Goal: Task Accomplishment & Management: Use online tool/utility

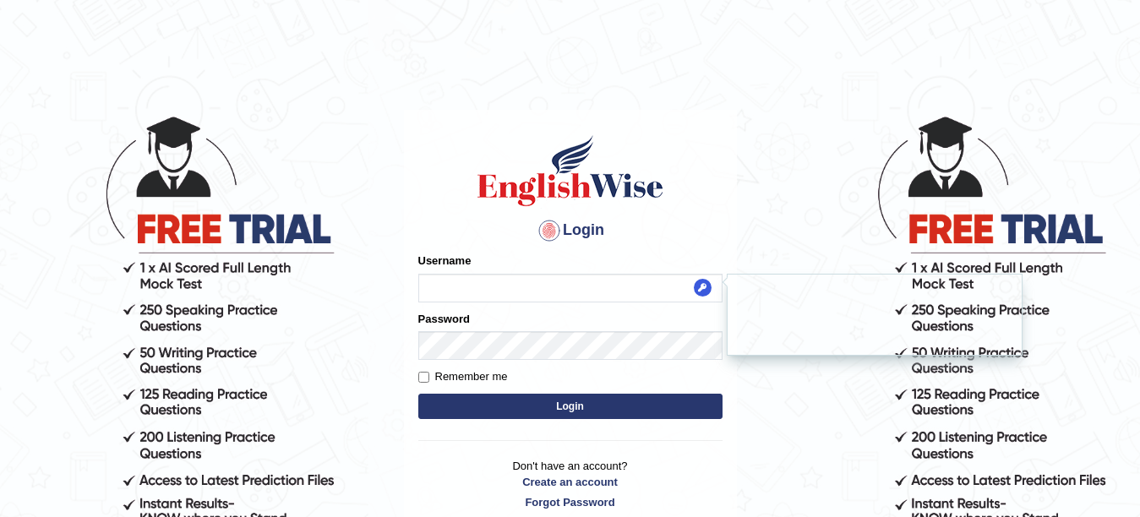
type input "Pmpatel9033_"
click at [500, 407] on button "Login" at bounding box center [570, 406] width 304 height 25
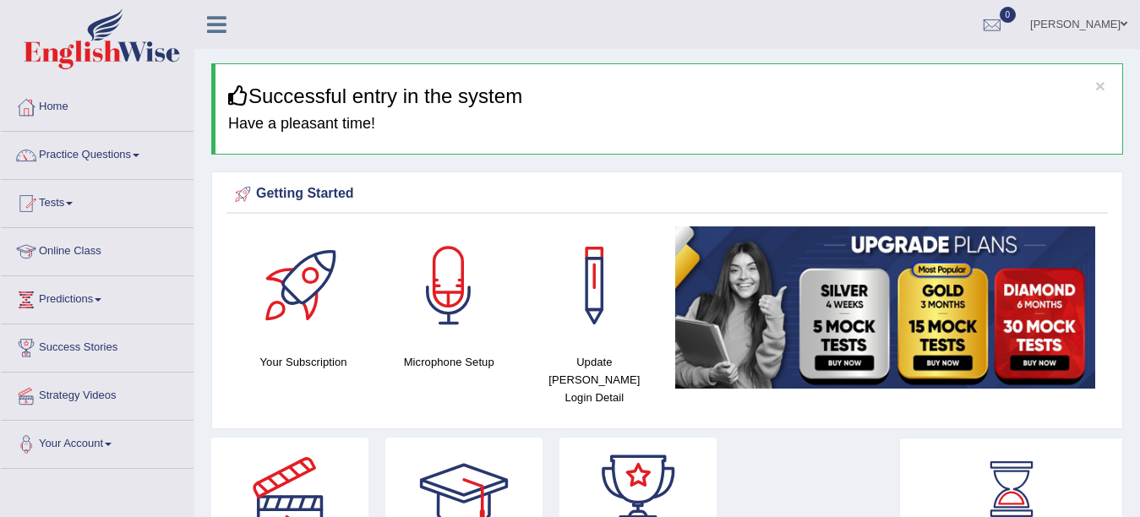
click at [93, 249] on link "Online Class" at bounding box center [97, 249] width 193 height 42
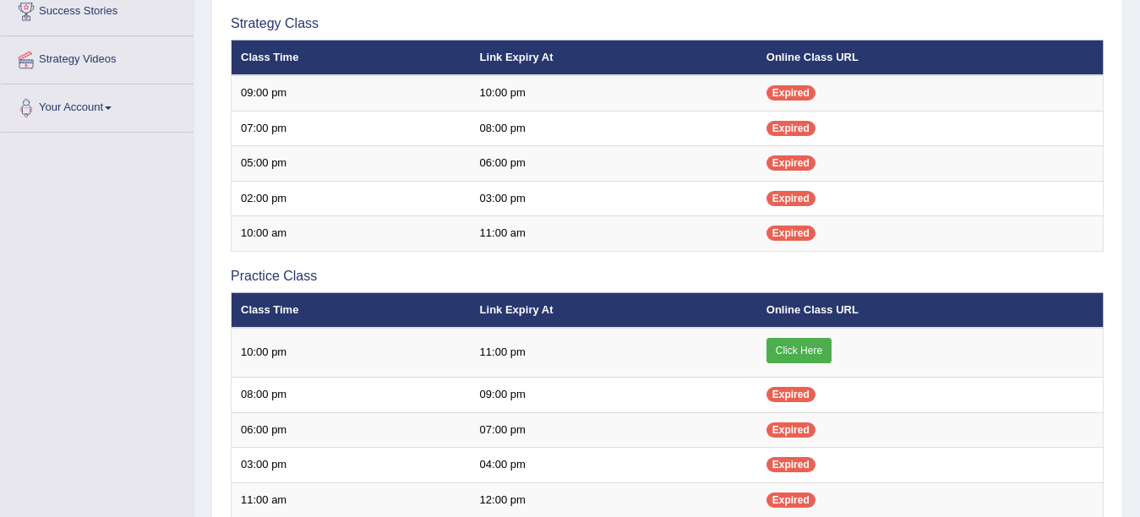
scroll to position [365, 0]
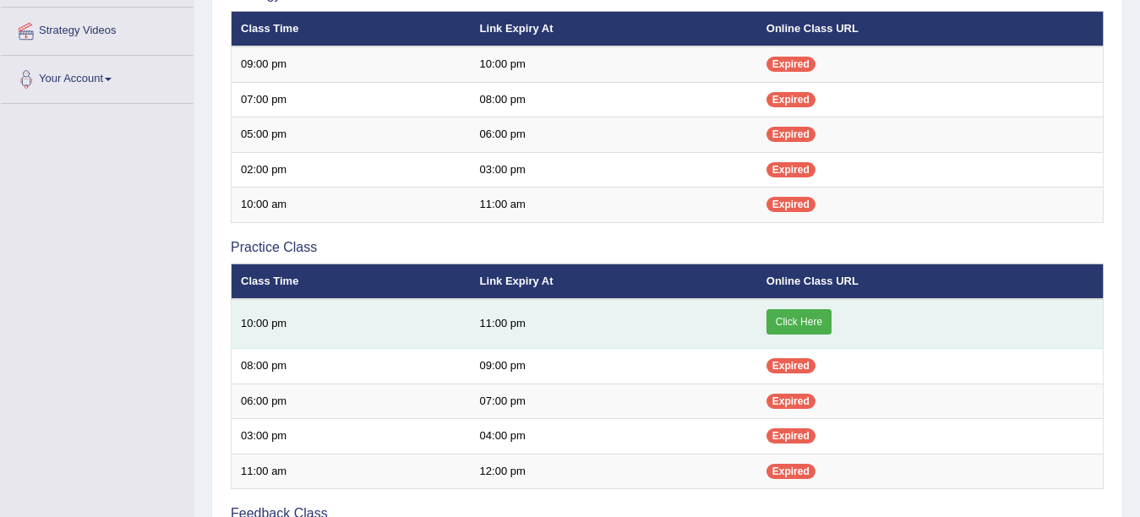
click at [812, 330] on link "Click Here" at bounding box center [799, 321] width 65 height 25
